Goal: Task Accomplishment & Management: Manage account settings

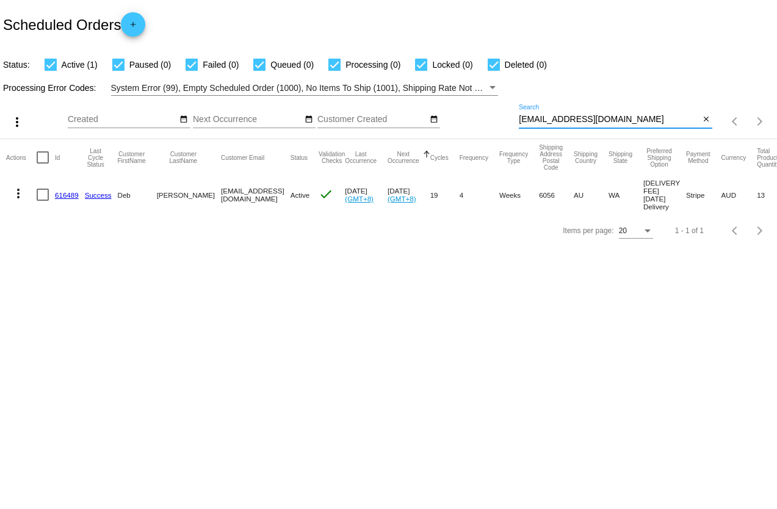
drag, startPoint x: 627, startPoint y: 120, endPoint x: 516, endPoint y: 107, distance: 111.8
click at [516, 107] on div "more_vert Aug Jan Feb Mar [DATE]" at bounding box center [388, 117] width 777 height 43
paste input "[EMAIL_ADDRESS][DOMAIN_NAME]"
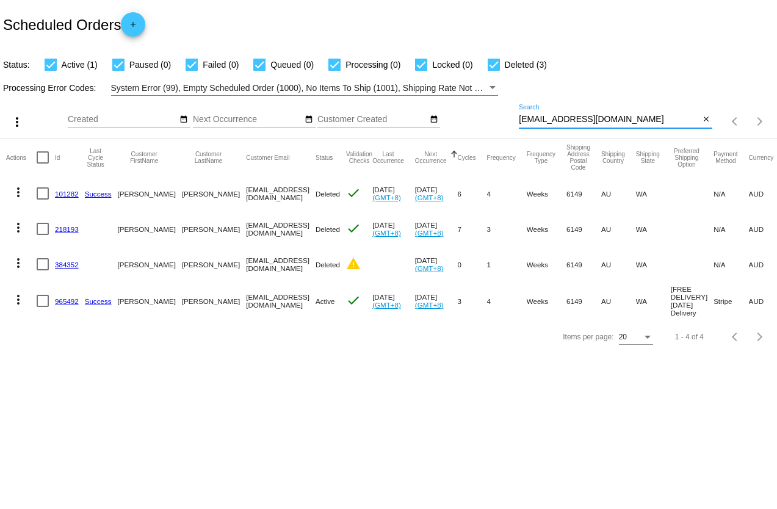
type input "[EMAIL_ADDRESS][DOMAIN_NAME]"
click at [17, 302] on mat-icon "more_vert" at bounding box center [18, 299] width 15 height 15
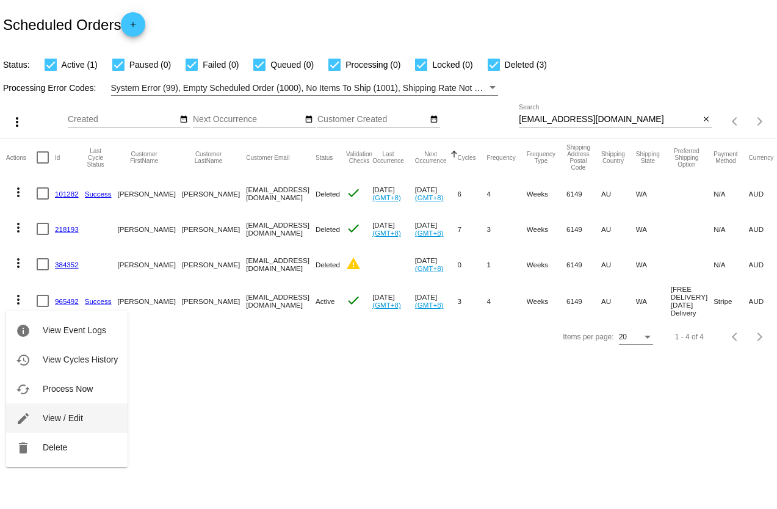
click at [64, 415] on span "View / Edit" at bounding box center [63, 418] width 40 height 10
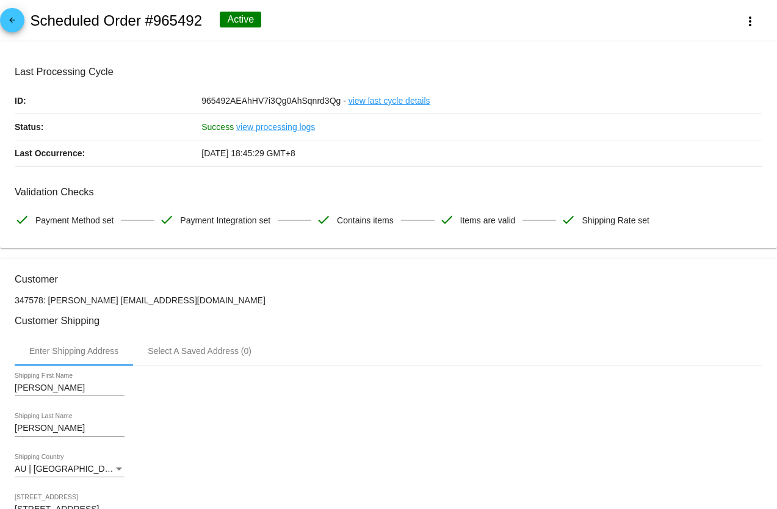
click at [17, 21] on mat-icon "arrow_back" at bounding box center [12, 23] width 15 height 15
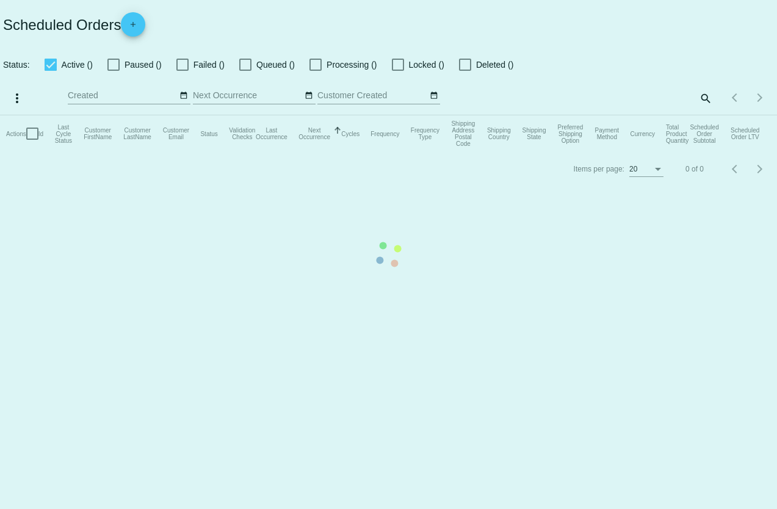
checkbox input "true"
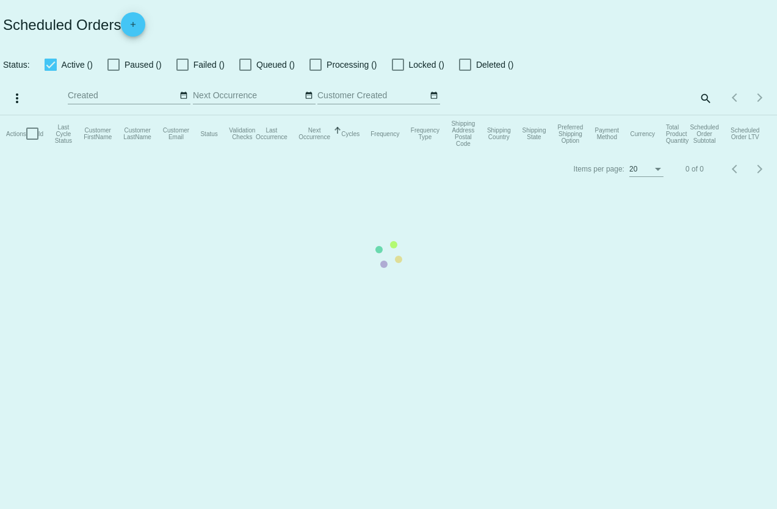
checkbox input "true"
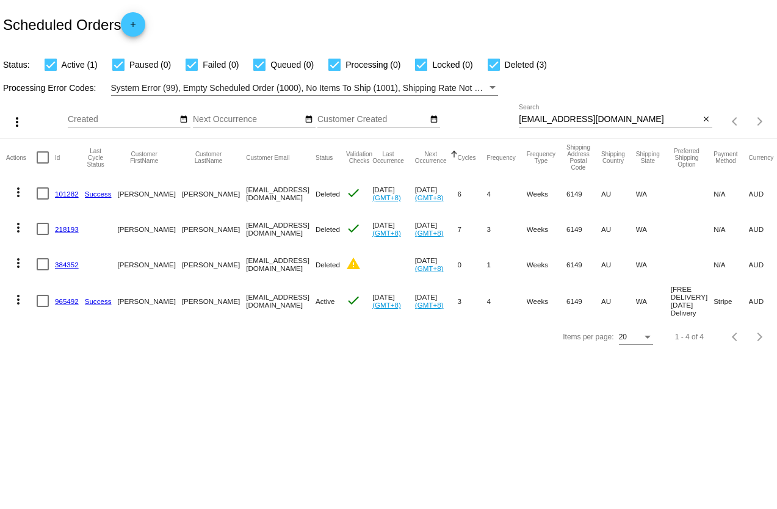
click at [20, 300] on mat-icon "more_vert" at bounding box center [18, 299] width 15 height 15
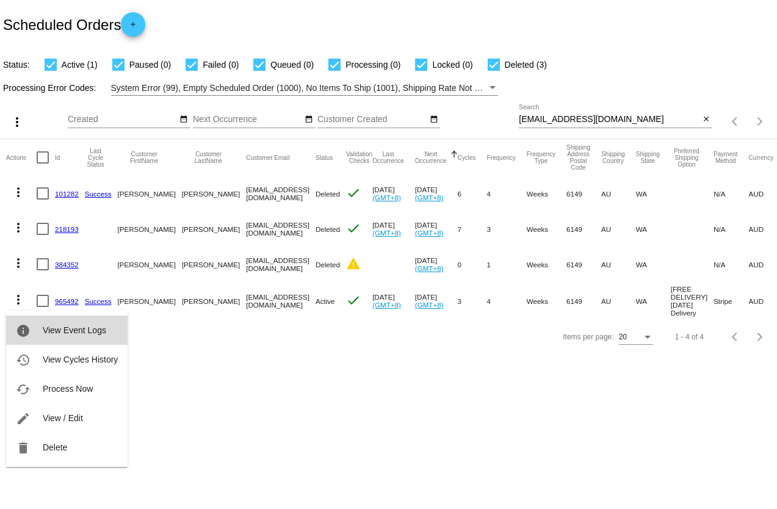
click at [78, 332] on span "View Event Logs" at bounding box center [75, 330] width 64 height 10
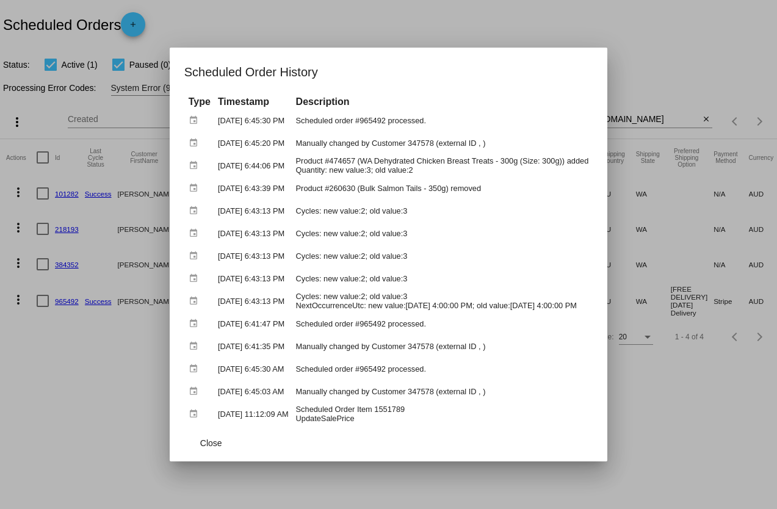
drag, startPoint x: 89, startPoint y: 410, endPoint x: 204, endPoint y: 377, distance: 119.4
click at [90, 410] on div at bounding box center [388, 254] width 777 height 509
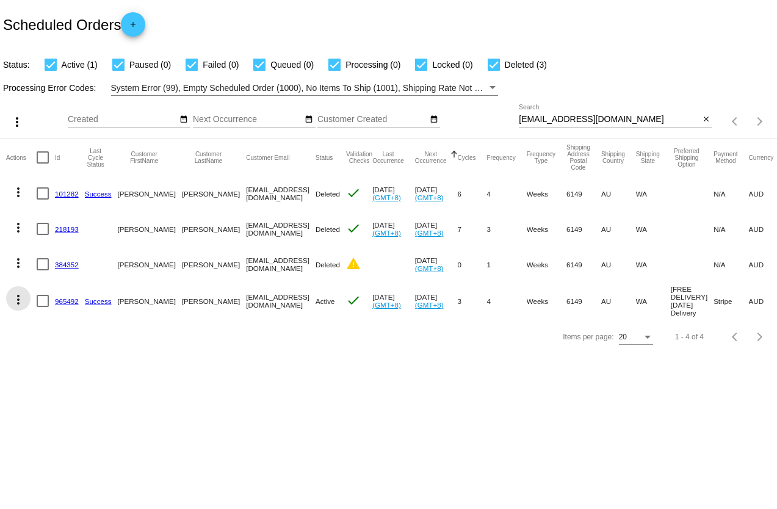
click at [19, 300] on mat-icon "more_vert" at bounding box center [18, 299] width 15 height 15
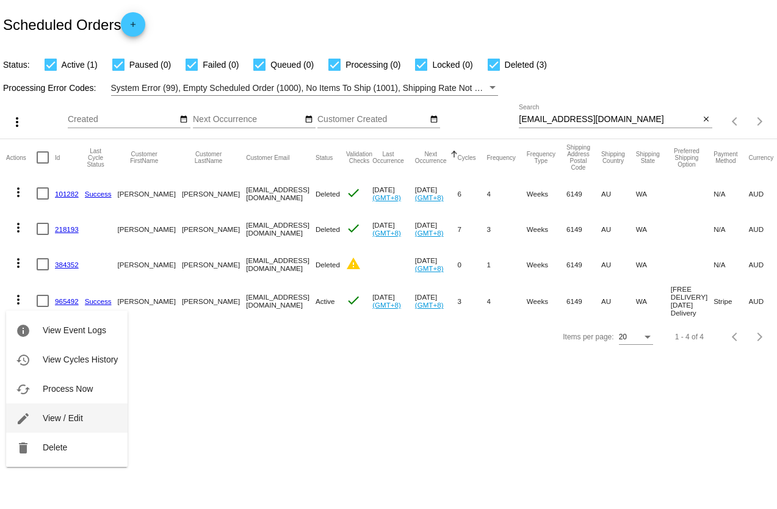
click at [76, 418] on span "View / Edit" at bounding box center [63, 418] width 40 height 10
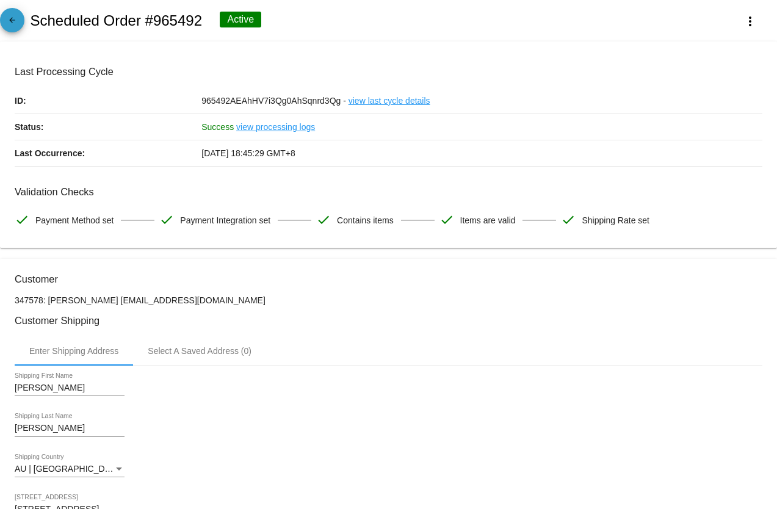
click at [13, 21] on mat-icon "arrow_back" at bounding box center [12, 23] width 15 height 15
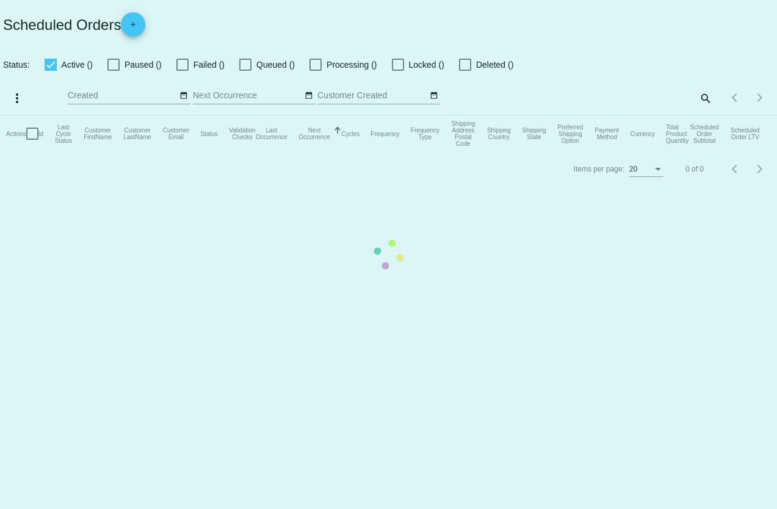
checkbox input "true"
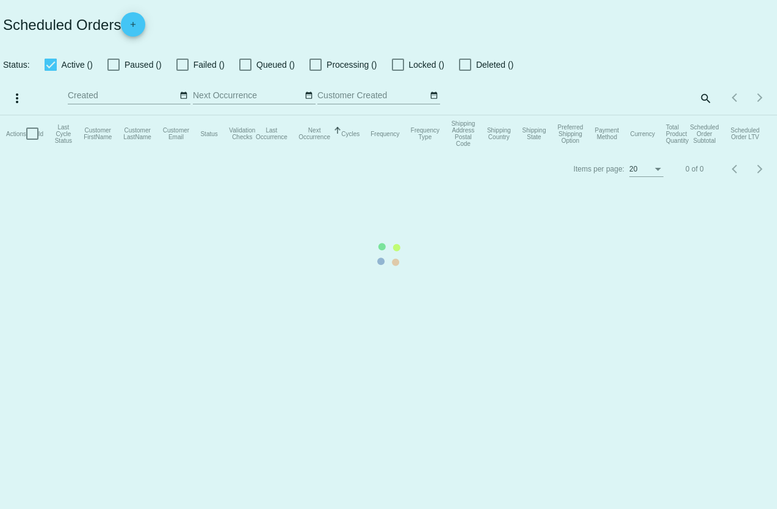
checkbox input "true"
